Goal: Navigation & Orientation: Find specific page/section

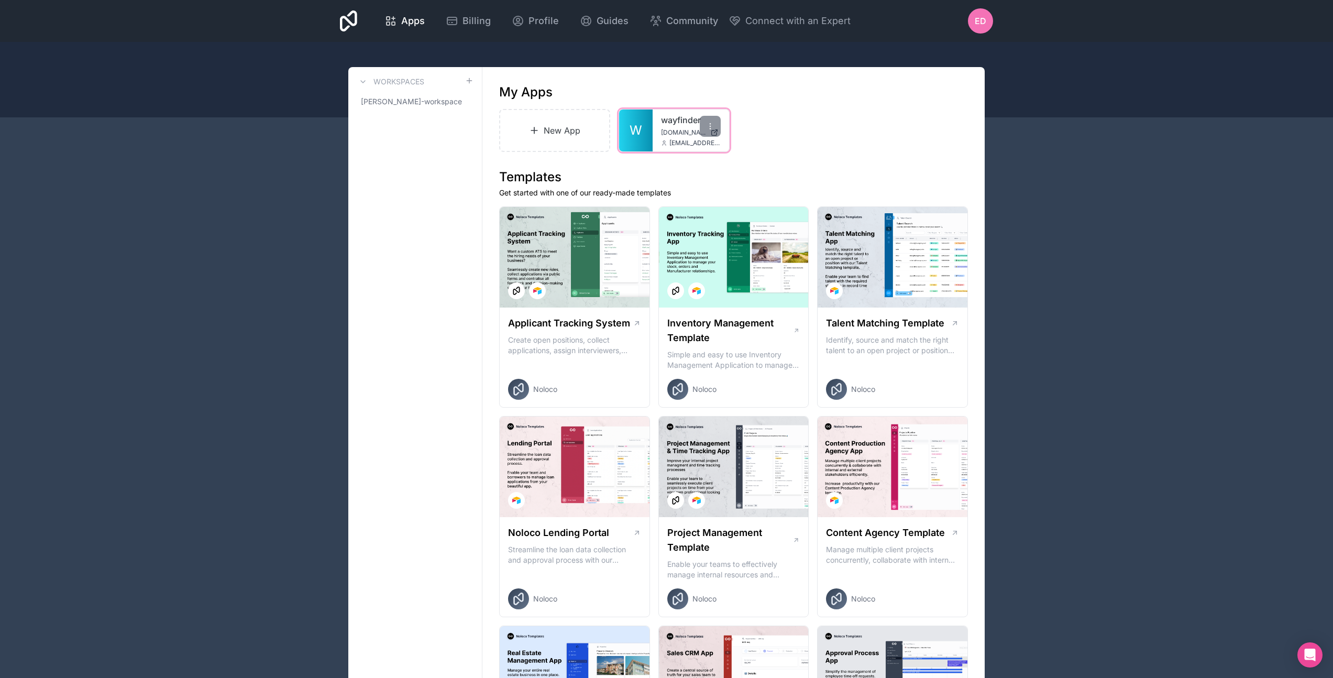
click at [673, 116] on link "wayfinder" at bounding box center [691, 120] width 60 height 13
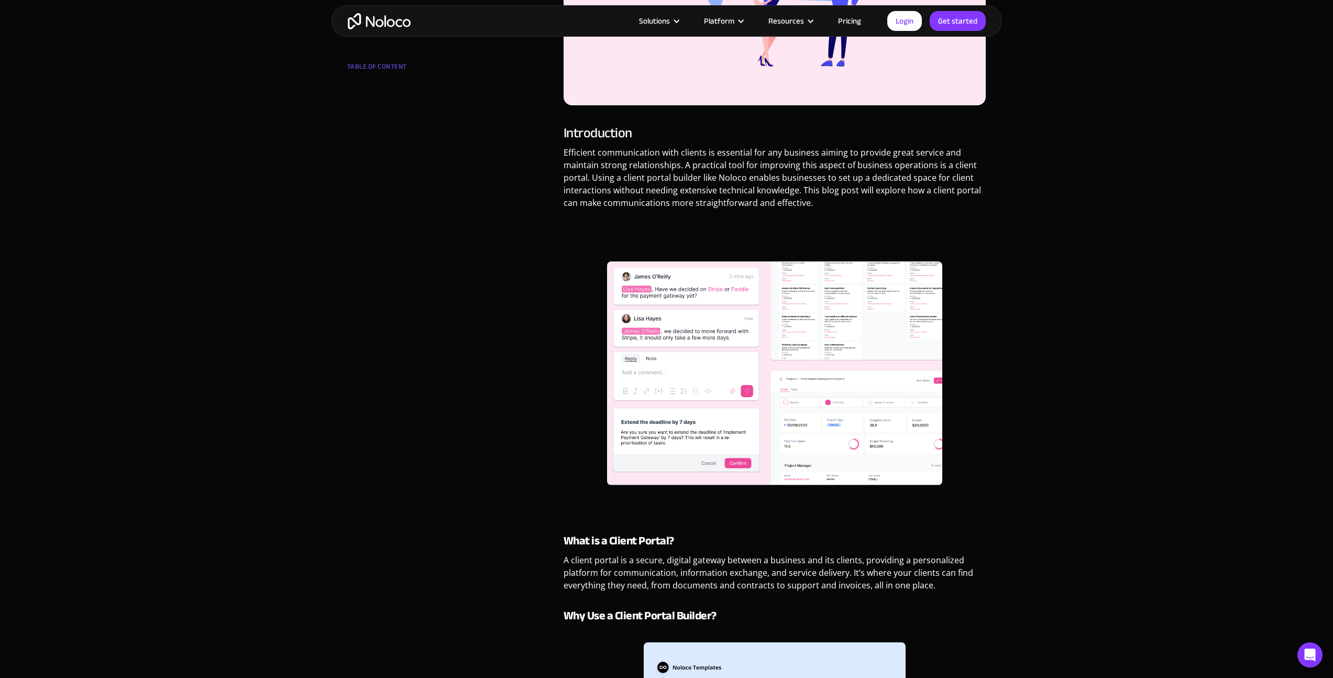
scroll to position [391, 0]
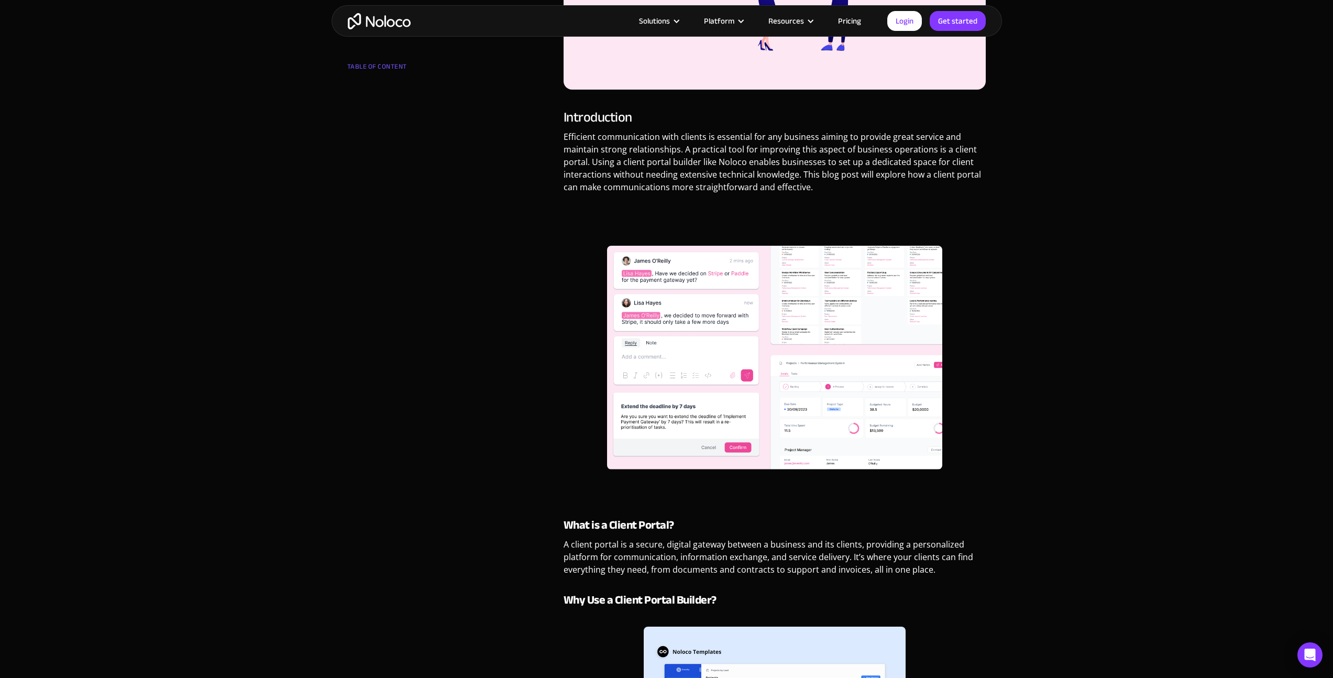
click at [859, 338] on img at bounding box center [774, 358] width 335 height 224
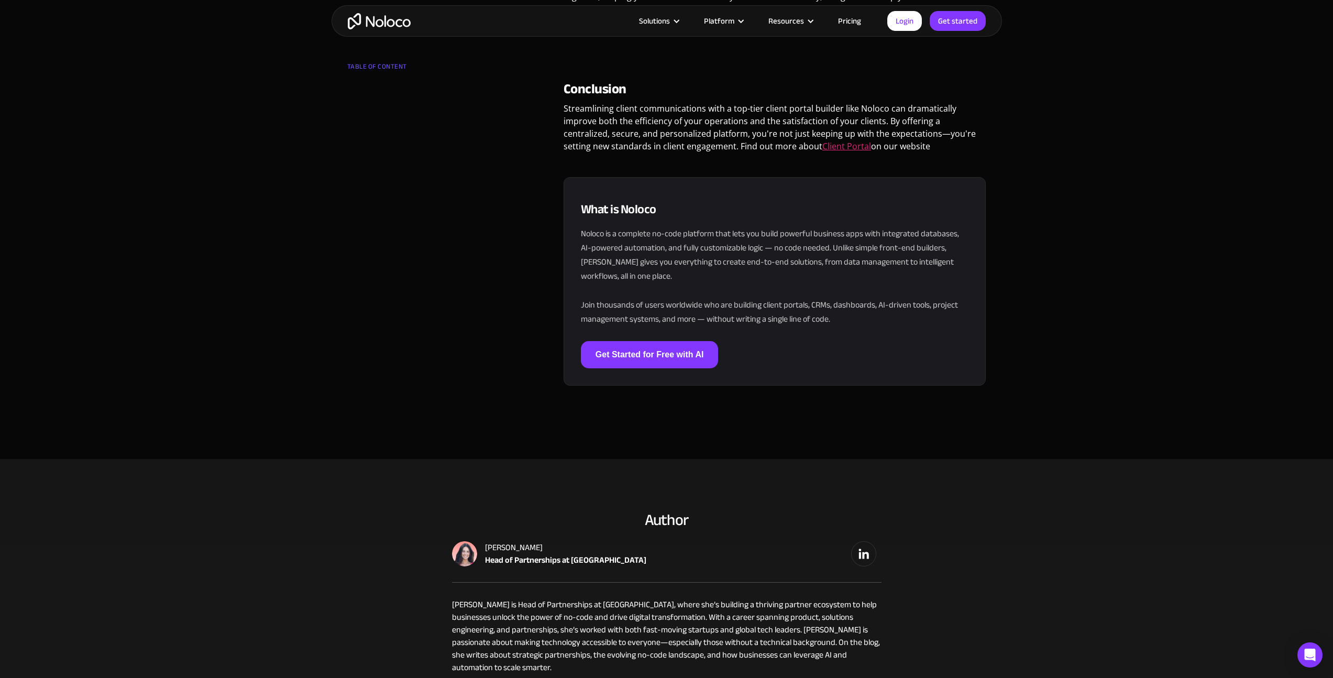
scroll to position [2248, 0]
click at [822, 141] on link "Client Portal" at bounding box center [846, 147] width 49 height 12
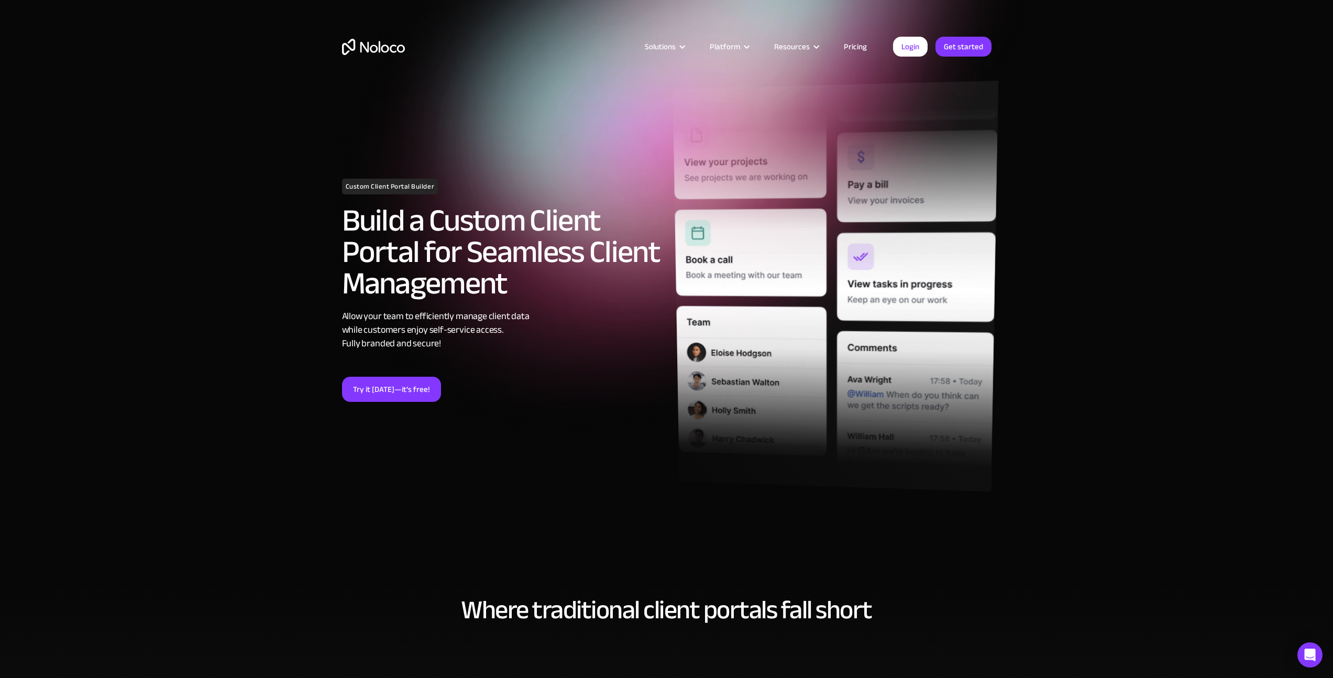
click at [901, 225] on img at bounding box center [835, 286] width 326 height 411
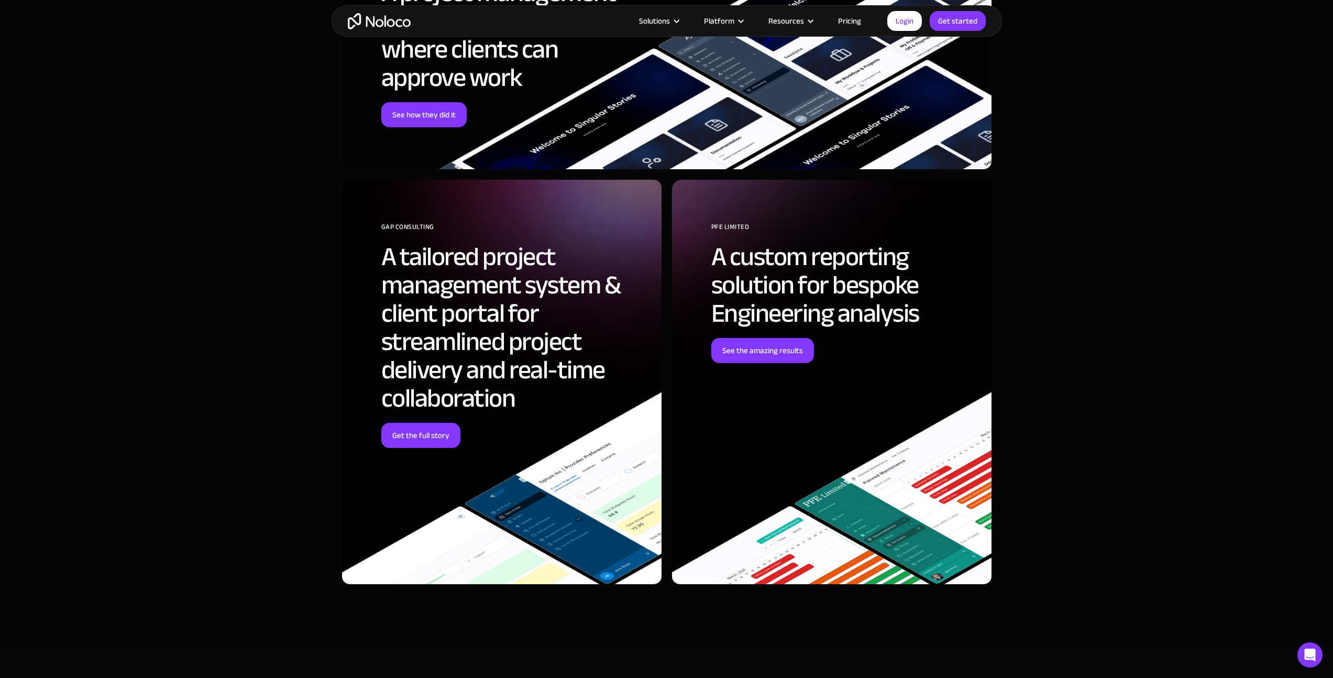
scroll to position [3419, 0]
